Goal: Information Seeking & Learning: Learn about a topic

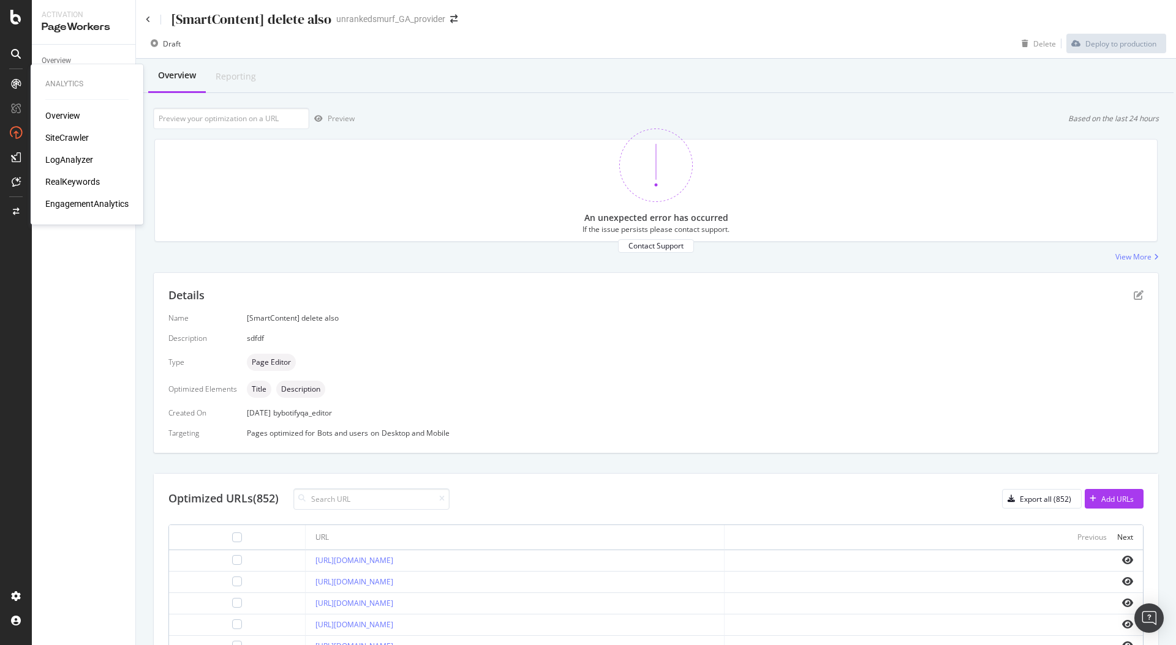
click at [77, 177] on div "RealKeywords" at bounding box center [72, 182] width 54 height 12
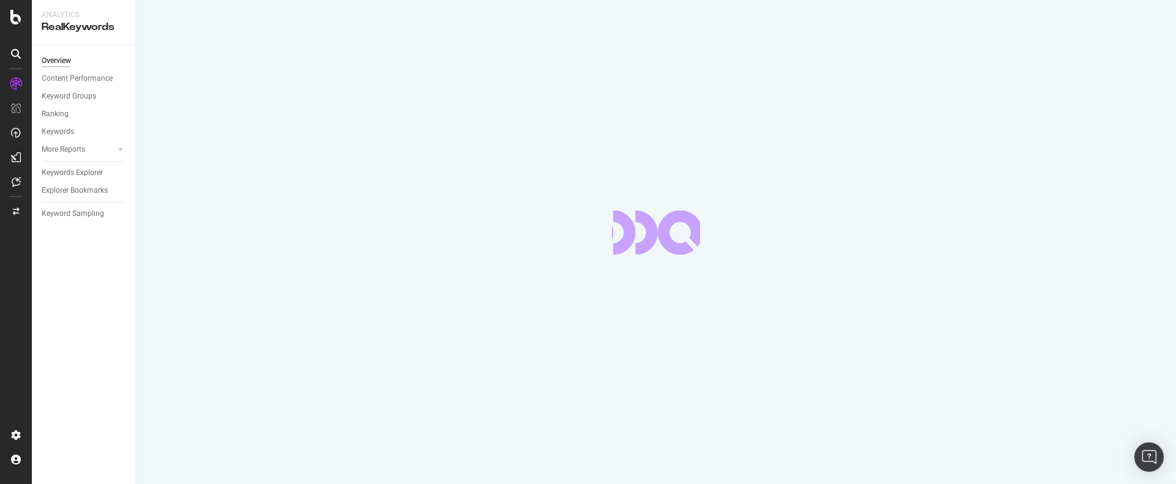
click at [501, 95] on div at bounding box center [656, 242] width 1040 height 484
